Goal: Task Accomplishment & Management: Manage account settings

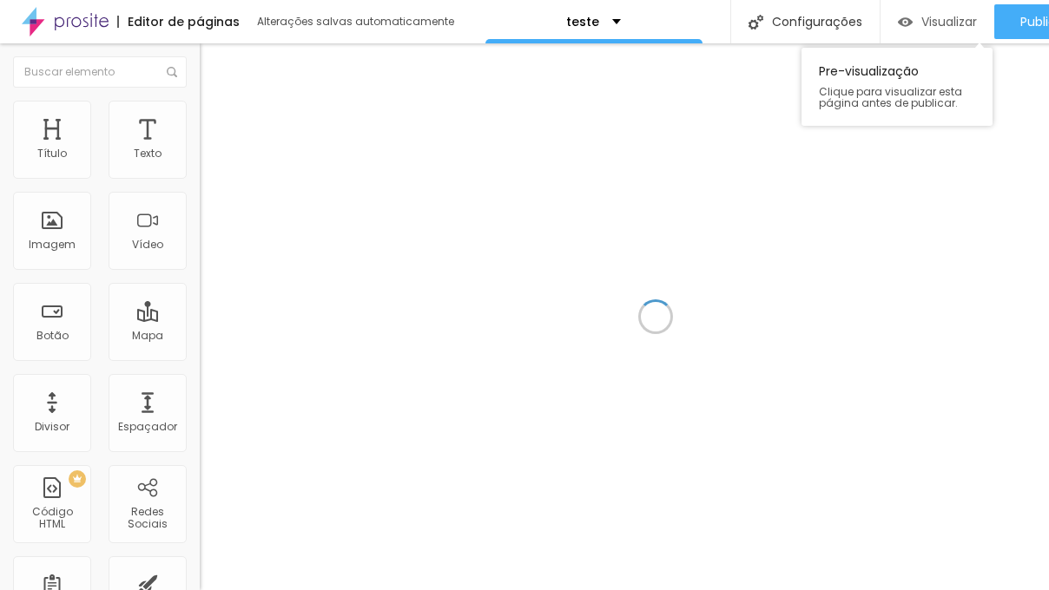
click at [921, 22] on span "Visualizar" at bounding box center [949, 22] width 56 height 14
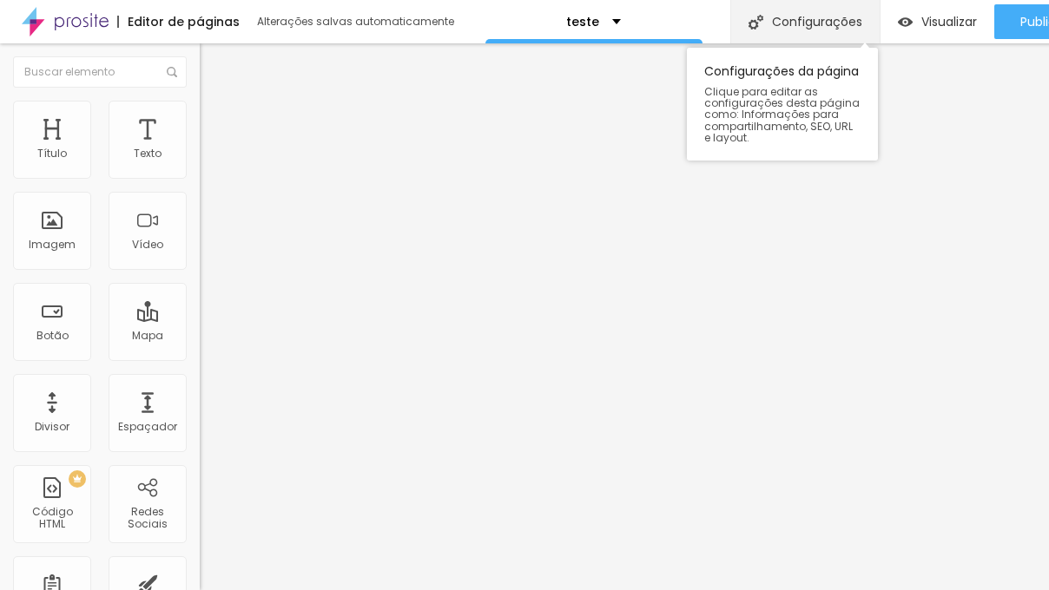
click at [767, 10] on div "Configurações" at bounding box center [804, 21] width 149 height 43
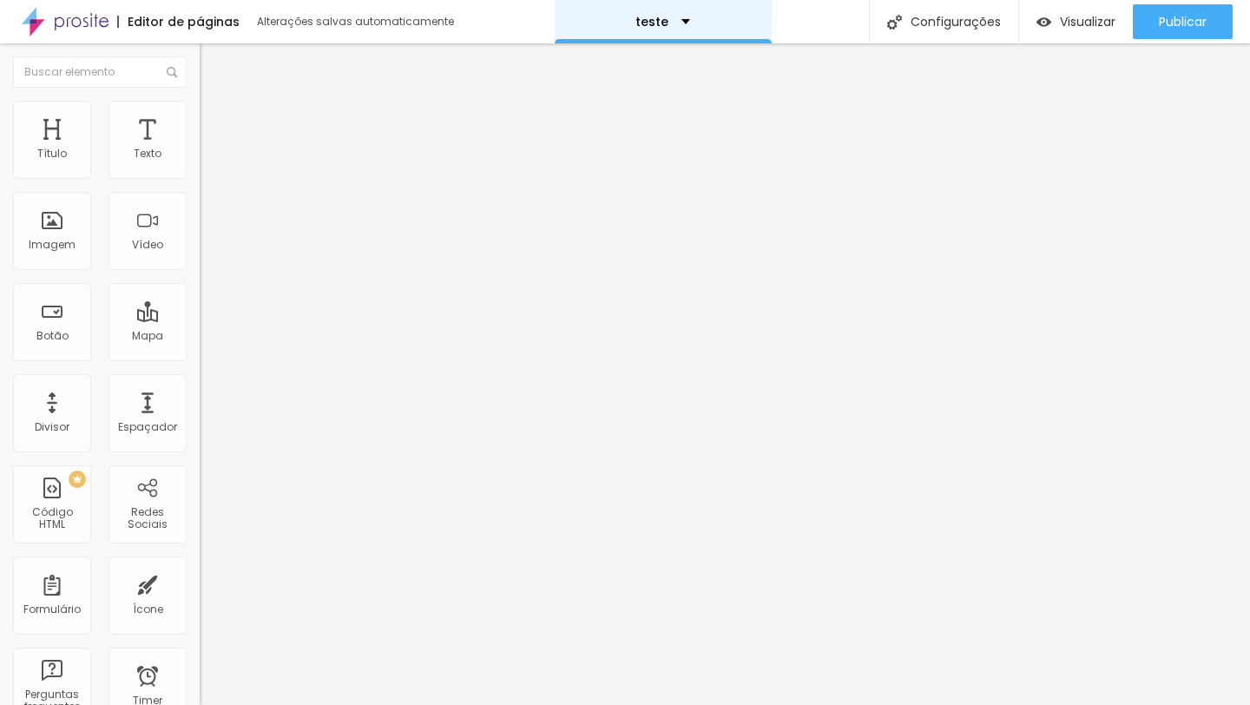
click at [655, 28] on div "teste" at bounding box center [663, 21] width 217 height 43
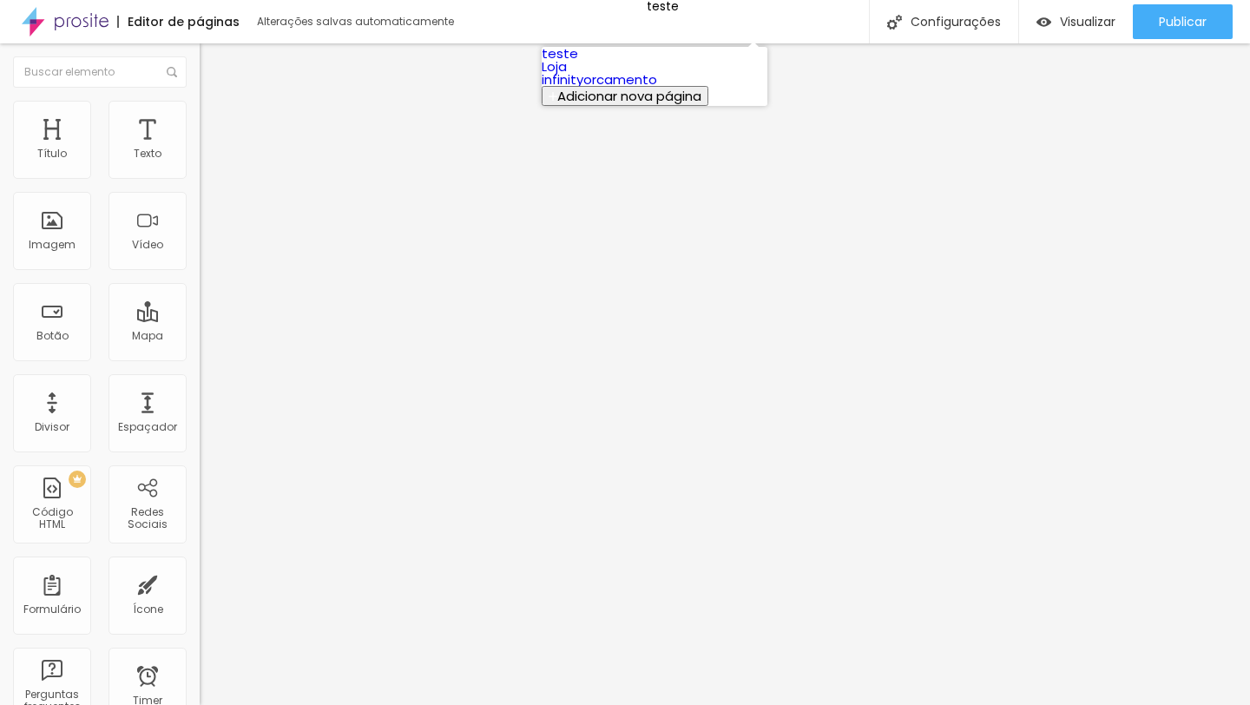
click at [840, 14] on div "Editor de páginas Alterações salvas automaticamente teste Configurações Configu…" at bounding box center [625, 21] width 1250 height 43
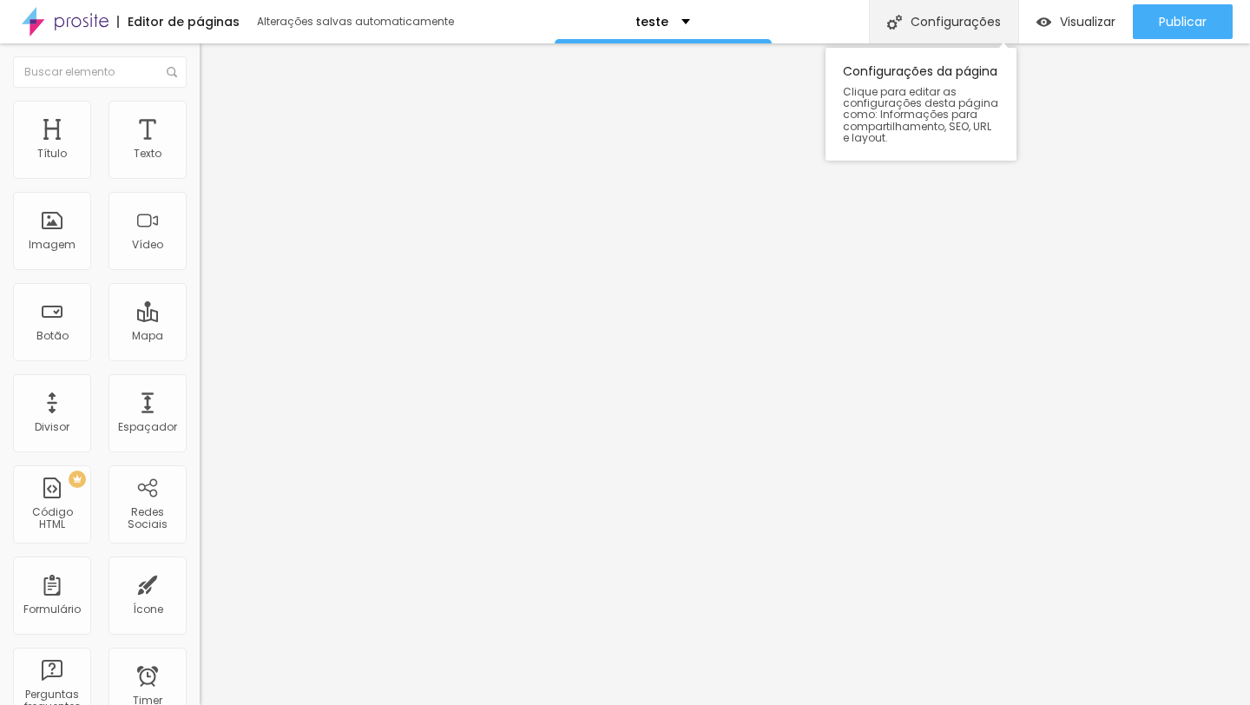
click at [939, 21] on div "Configurações" at bounding box center [943, 21] width 149 height 43
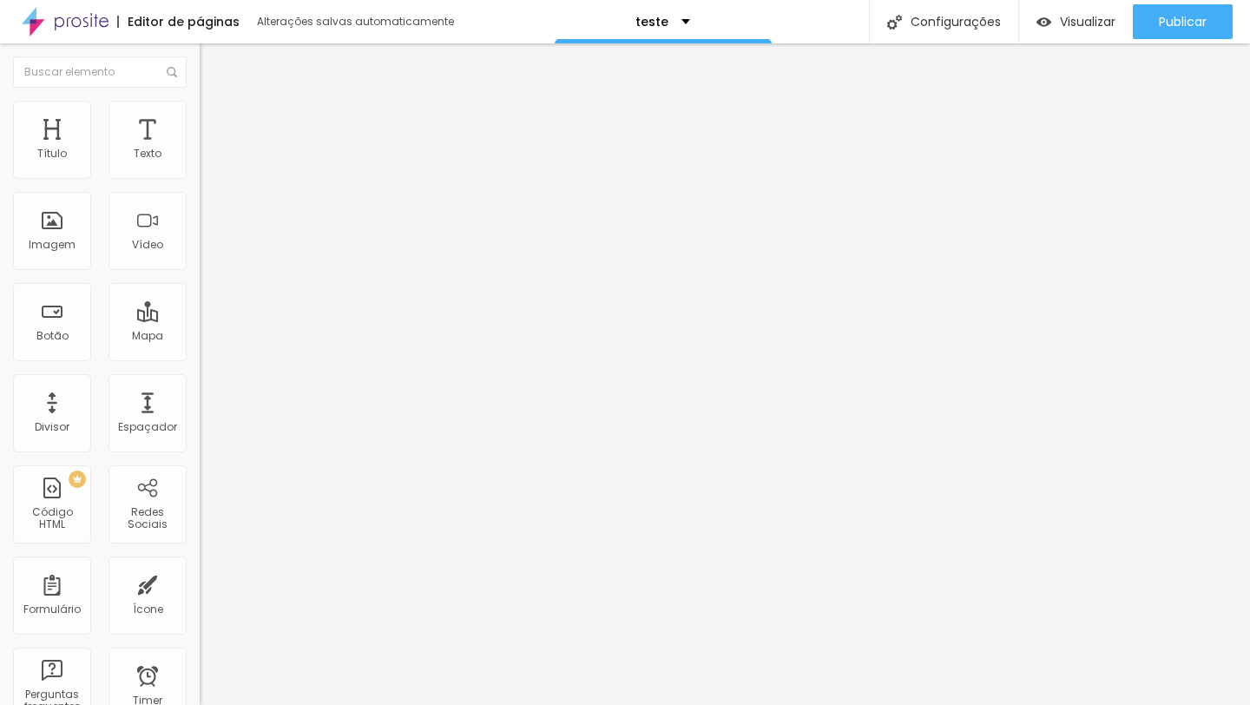
click at [1048, 25] on span "Visualizar" at bounding box center [1088, 22] width 56 height 14
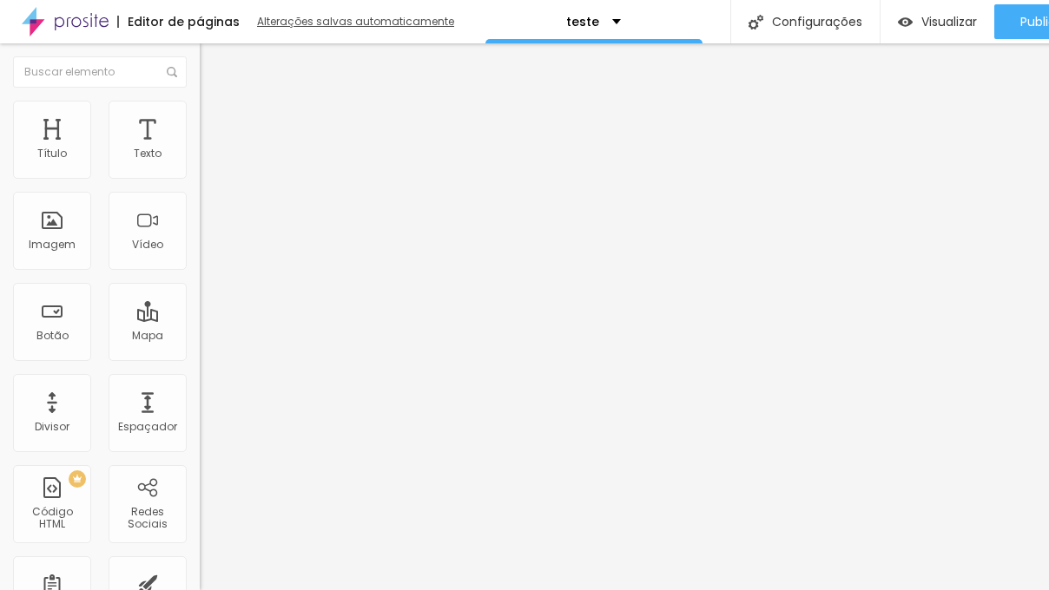
click at [353, 27] on div "Alterações salvas automaticamente" at bounding box center [357, 21] width 200 height 10
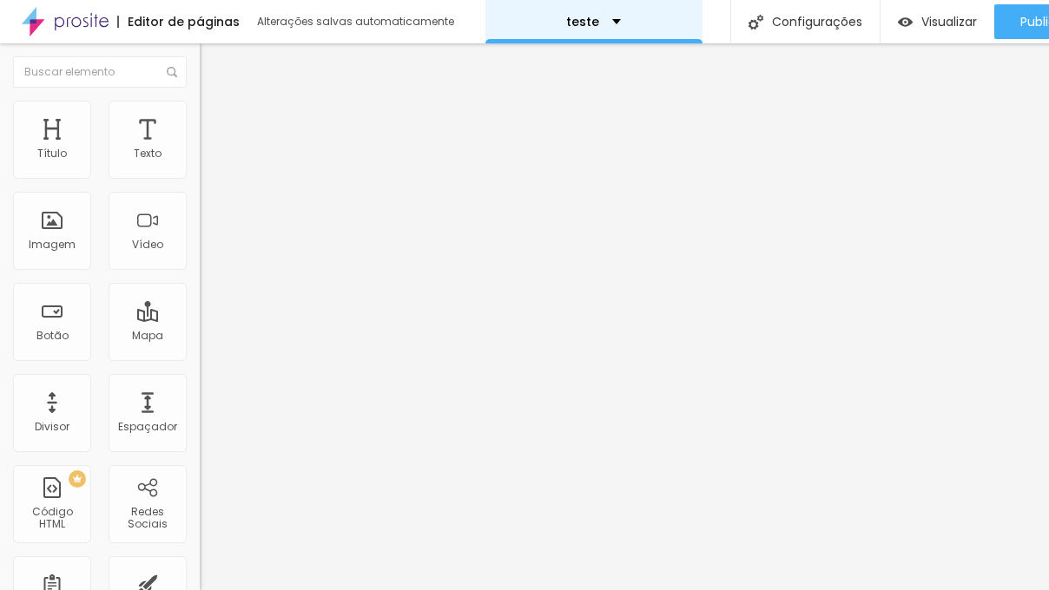
click at [611, 21] on div "teste" at bounding box center [593, 22] width 55 height 12
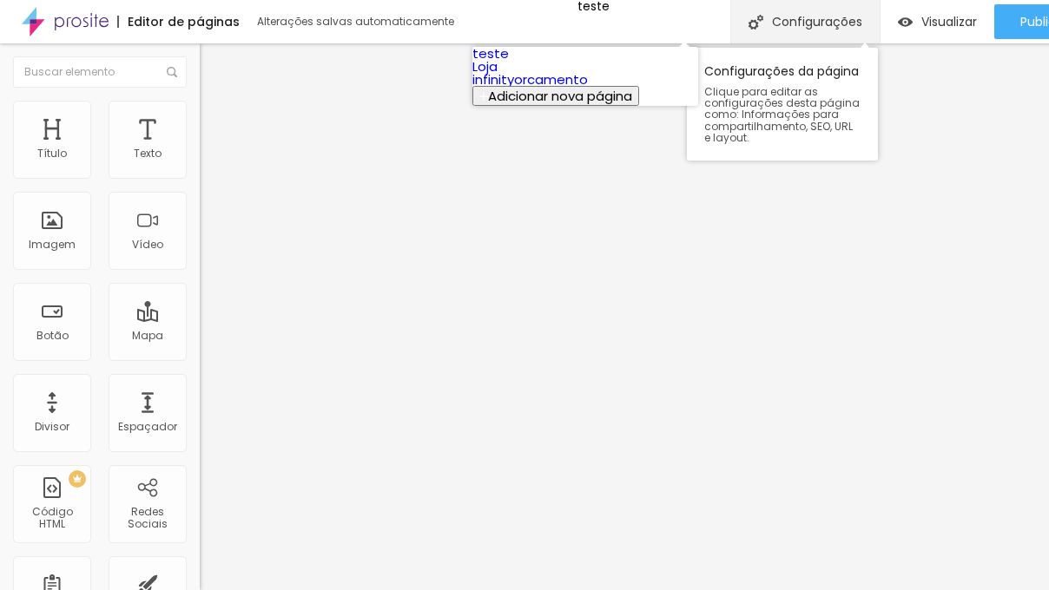
click at [820, 27] on div "Configurações" at bounding box center [804, 21] width 149 height 43
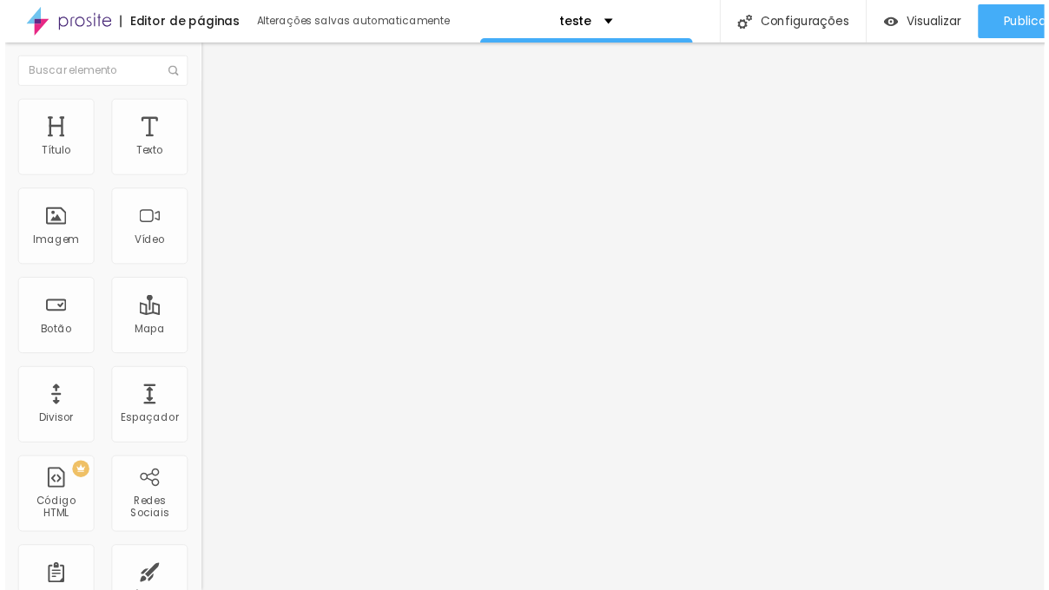
scroll to position [137, 0]
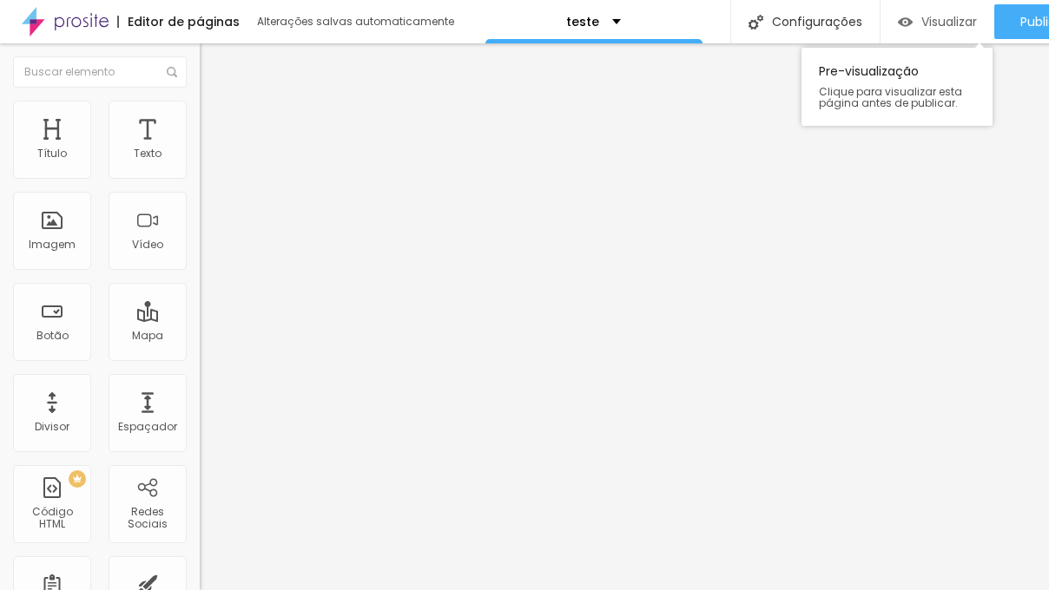
click at [930, 19] on span "Visualizar" at bounding box center [949, 22] width 56 height 14
click at [161, 23] on div "Editor de páginas" at bounding box center [178, 22] width 122 height 12
click at [89, 23] on img at bounding box center [65, 21] width 87 height 43
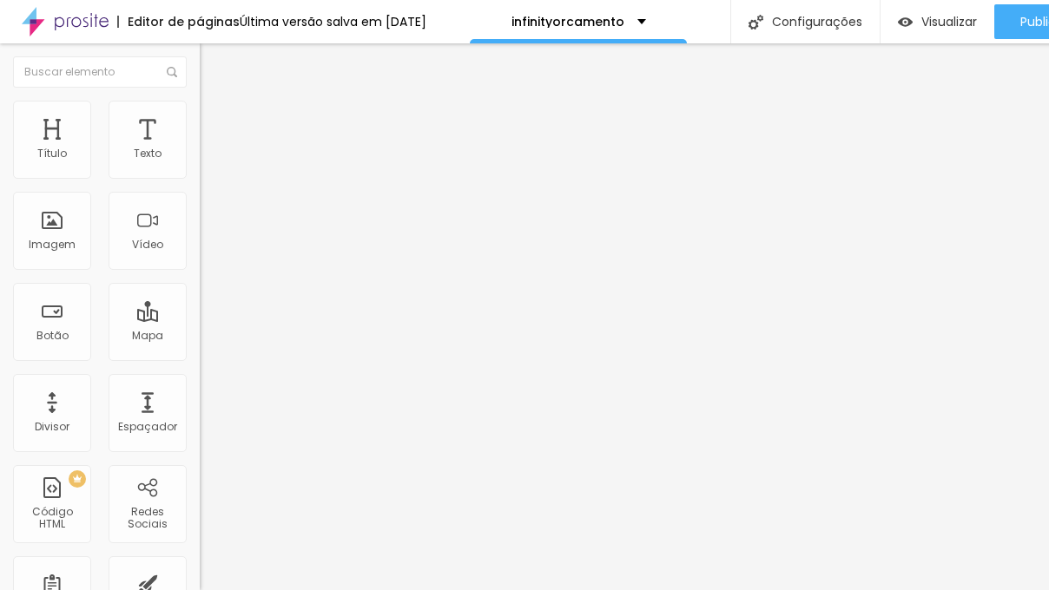
scroll to position [0, 62]
